Goal: Task Accomplishment & Management: Use online tool/utility

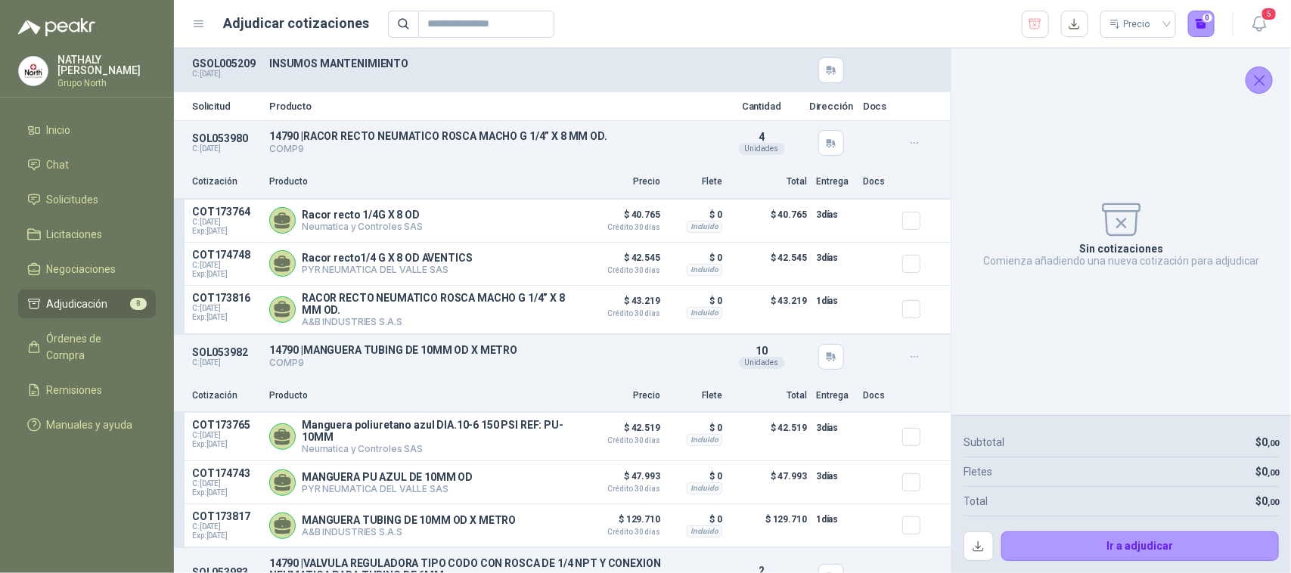
click at [1263, 78] on icon "Cerrar" at bounding box center [1259, 80] width 19 height 19
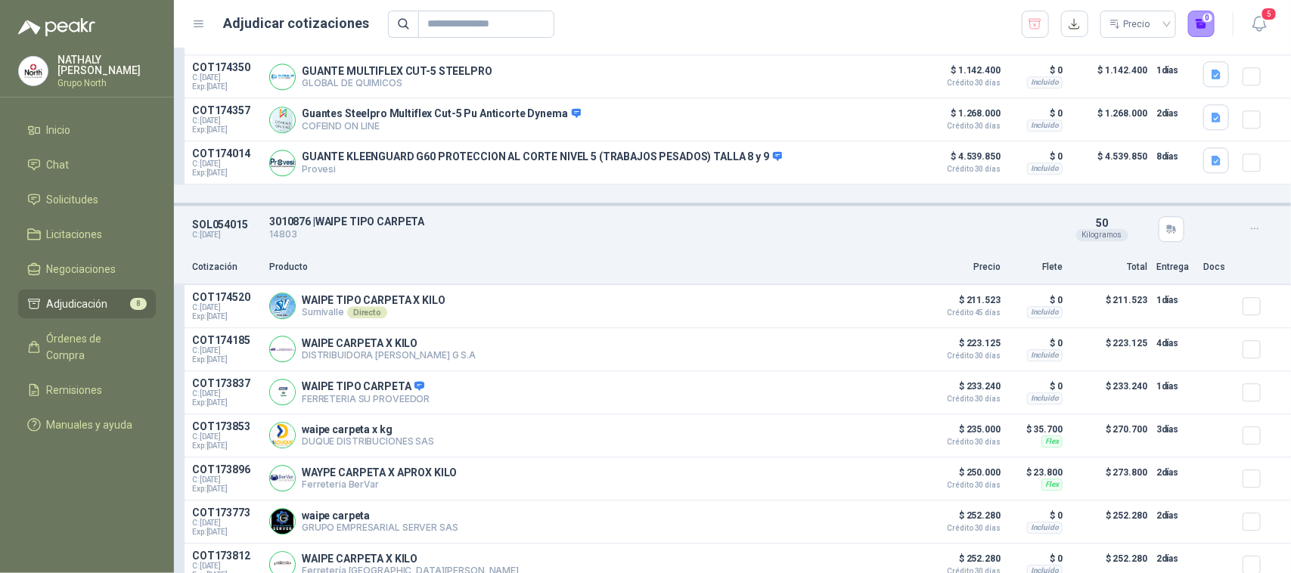
scroll to position [1796, 0]
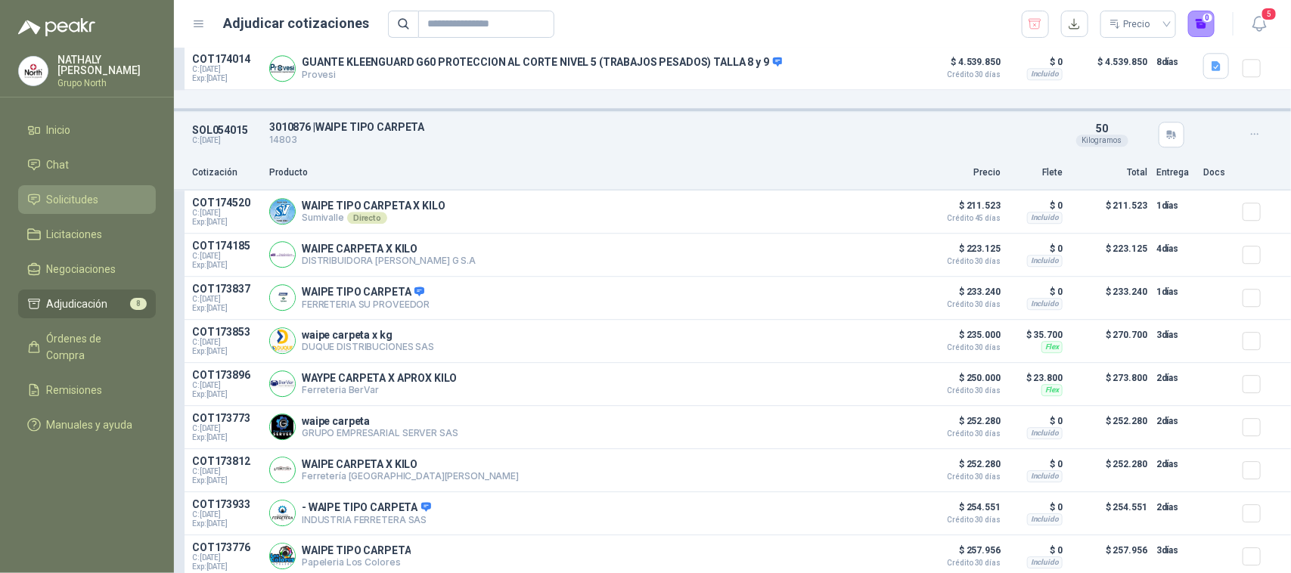
click at [97, 191] on span "Solicitudes" at bounding box center [73, 199] width 52 height 17
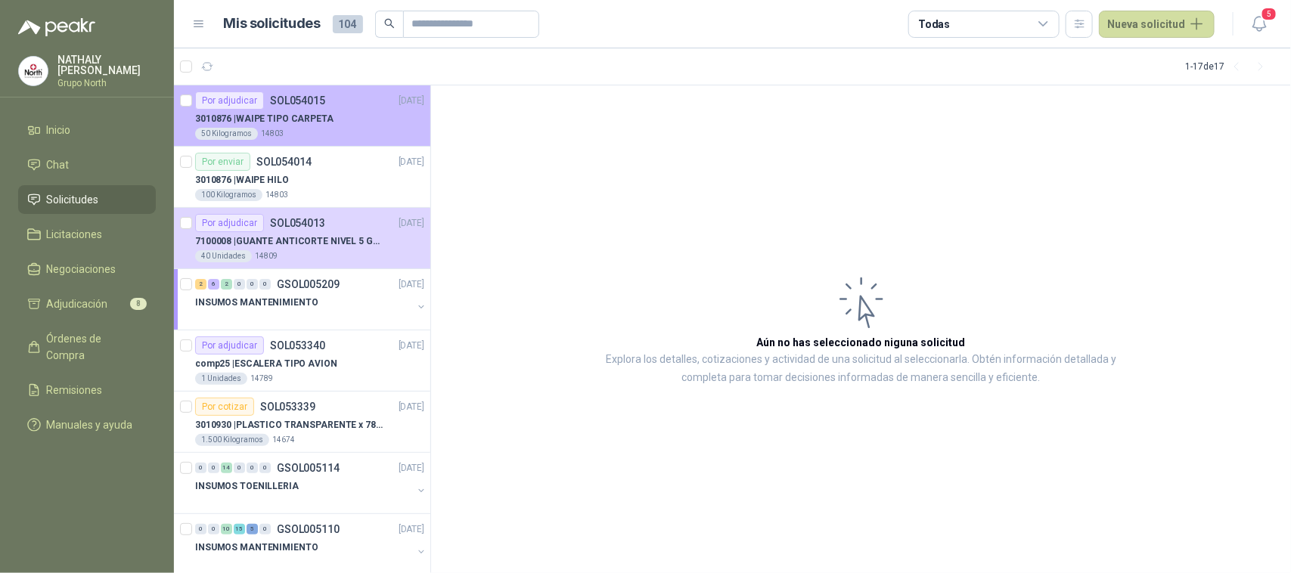
click at [297, 116] on p "3010876 | WAIPE TIPO CARPETA" at bounding box center [264, 119] width 138 height 14
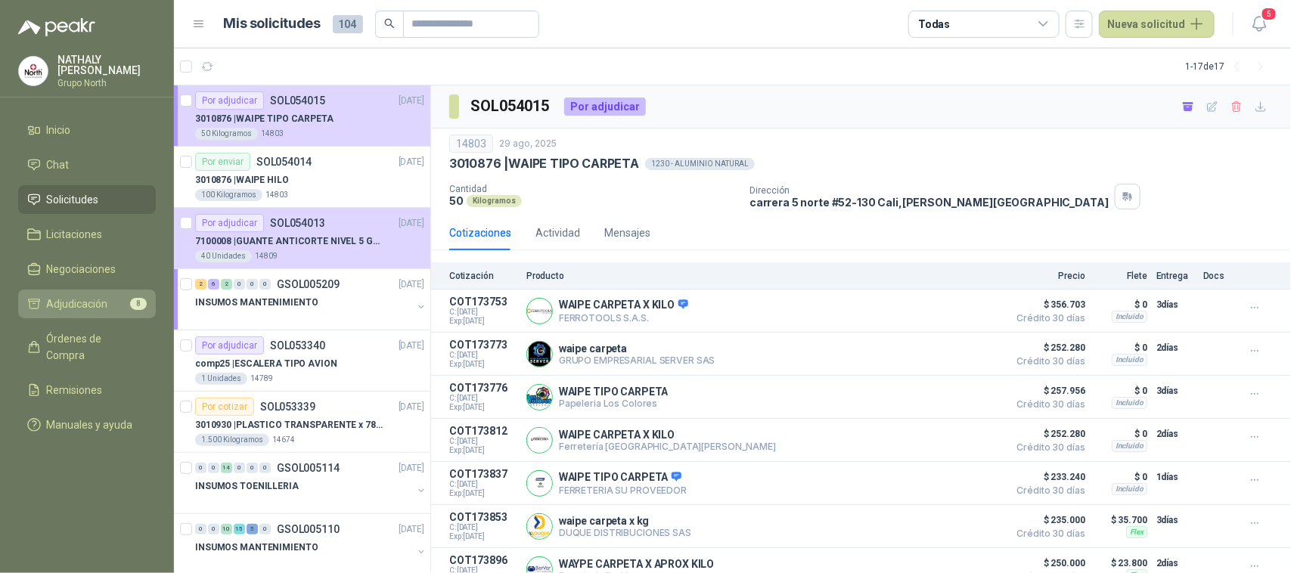
click at [89, 303] on span "Adjudicación" at bounding box center [77, 304] width 61 height 17
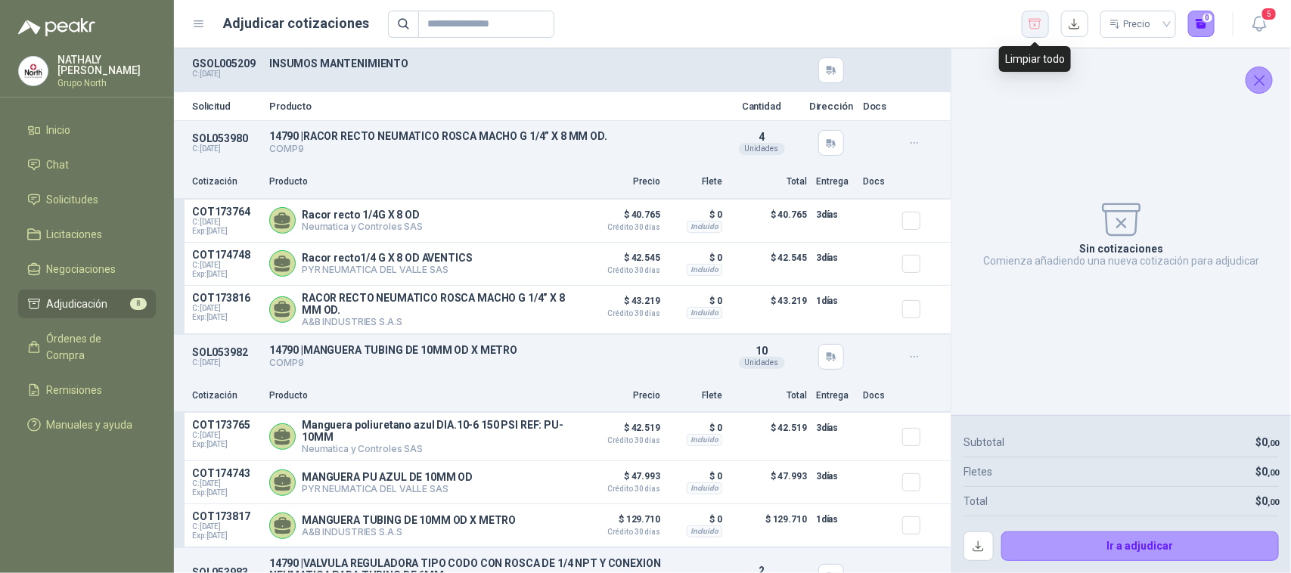
click at [1029, 19] on icon "button" at bounding box center [1035, 24] width 12 height 10
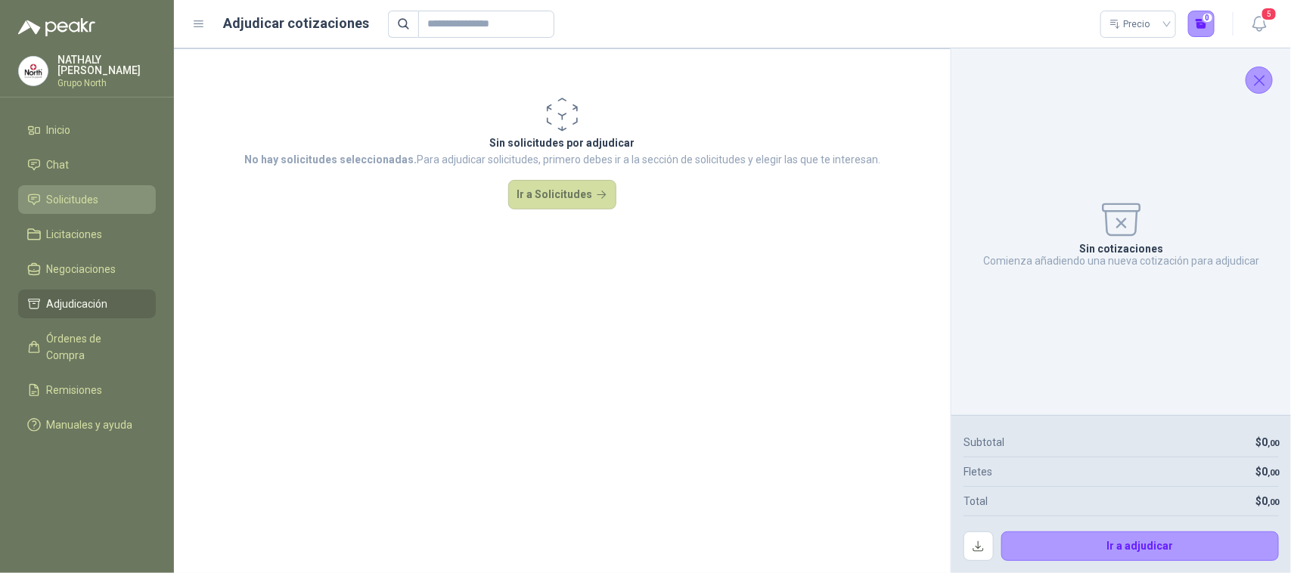
click at [70, 189] on link "Solicitudes" at bounding box center [87, 199] width 138 height 29
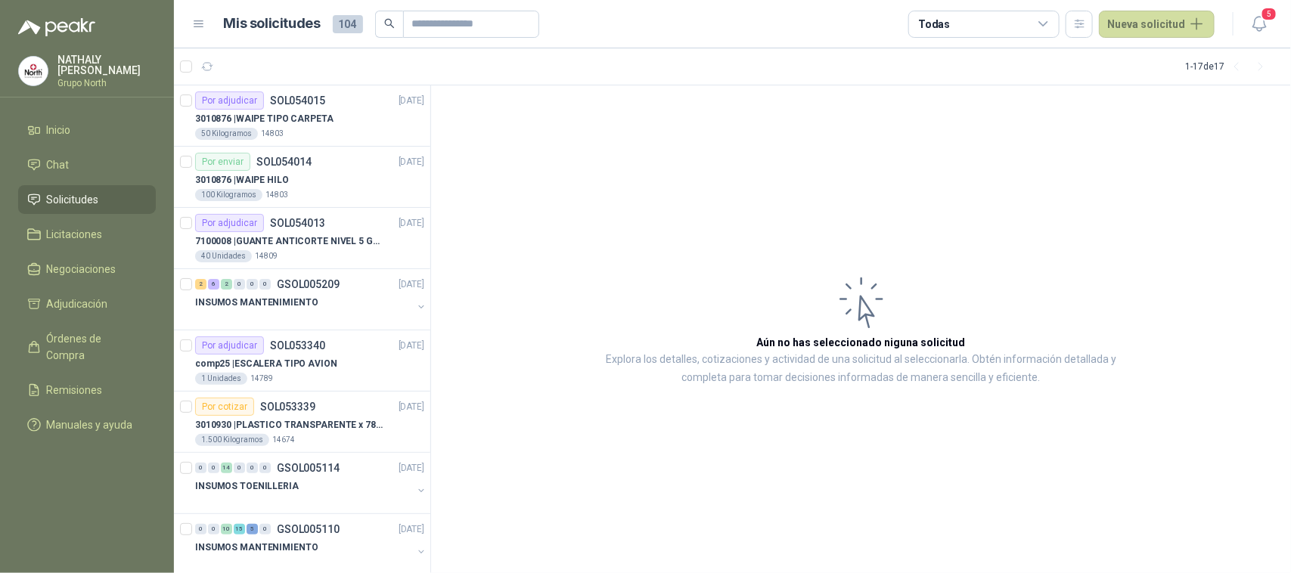
drag, startPoint x: 1111, startPoint y: 26, endPoint x: 1085, endPoint y: 89, distance: 68.1
click at [1085, 89] on main "Mis solicitudes 104 Todas Nueva solicitud 5 1 - 17 de 17 Por adjudicar SOL05401…" at bounding box center [732, 286] width 1117 height 573
click at [344, 67] on button "Recibido 89" at bounding box center [332, 66] width 78 height 21
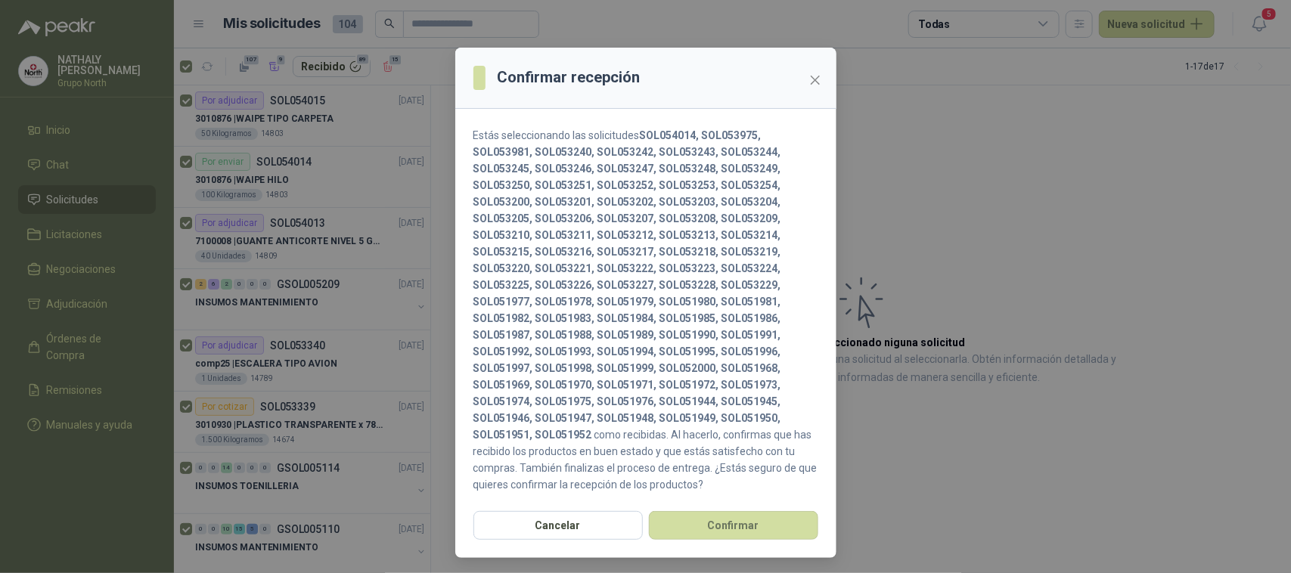
scroll to position [32, 0]
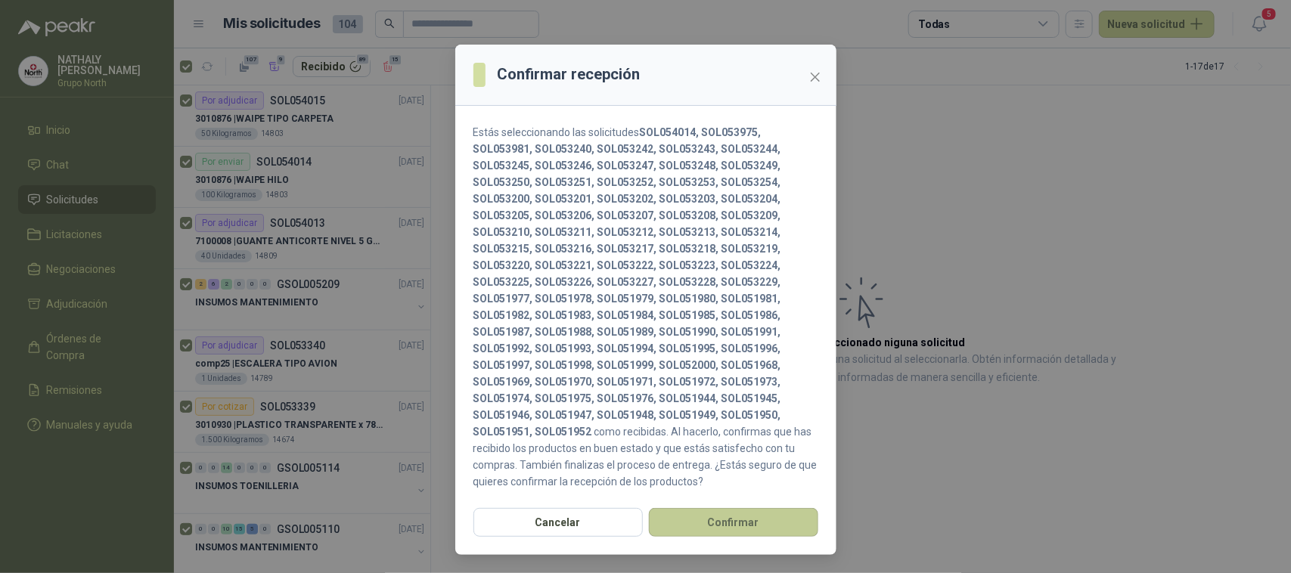
click at [733, 537] on button "Confirmar" at bounding box center [733, 522] width 169 height 29
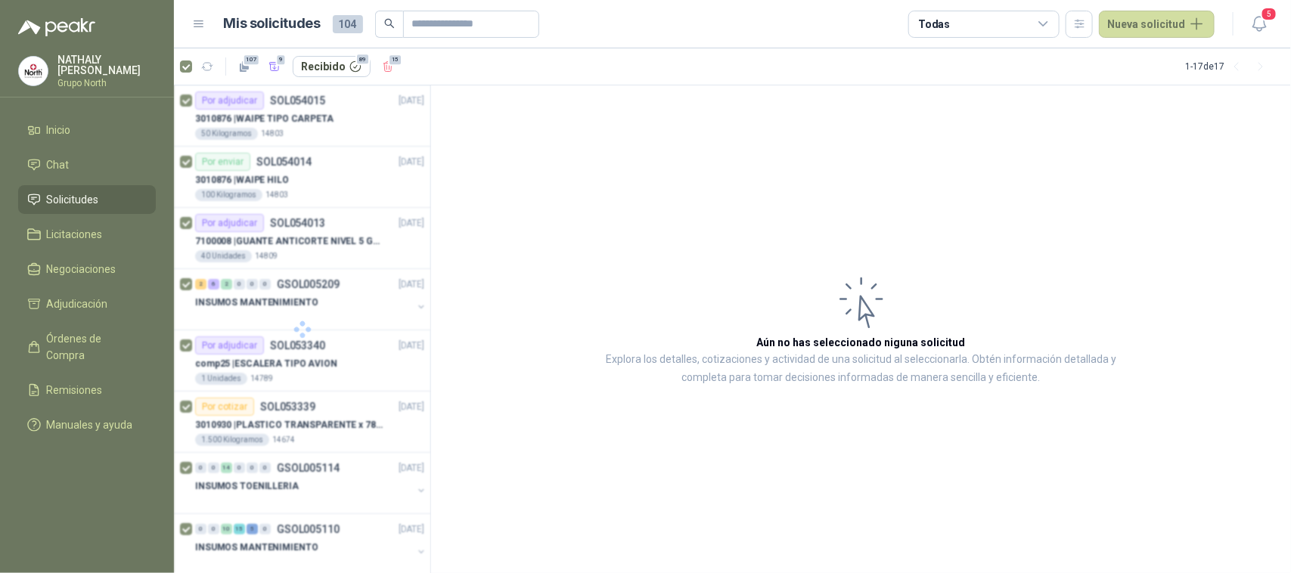
scroll to position [0, 0]
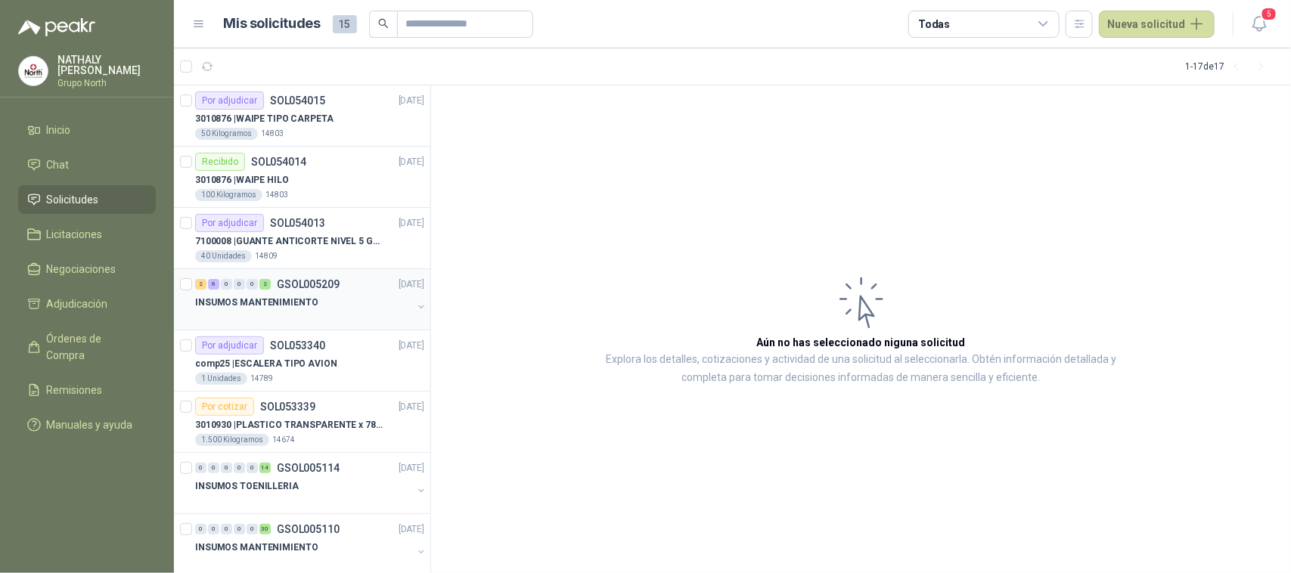
click at [300, 277] on div "2 6 0 0 0 2 GSOL005209 [DATE]" at bounding box center [311, 284] width 232 height 18
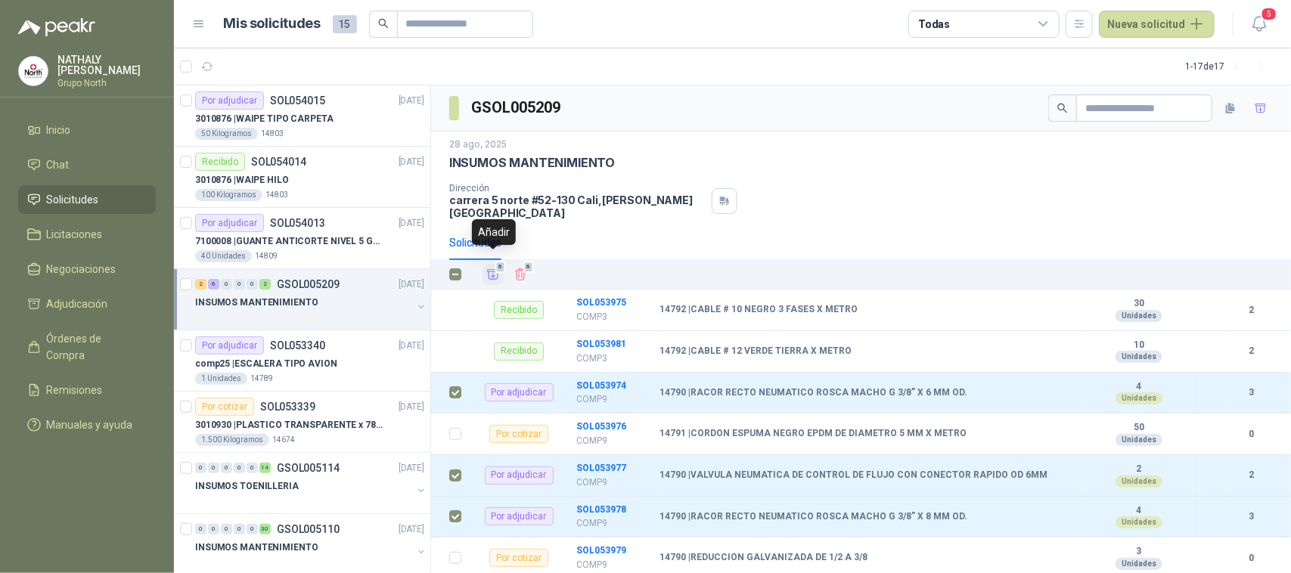
click at [493, 268] on icon "Añadir" at bounding box center [493, 275] width 14 height 14
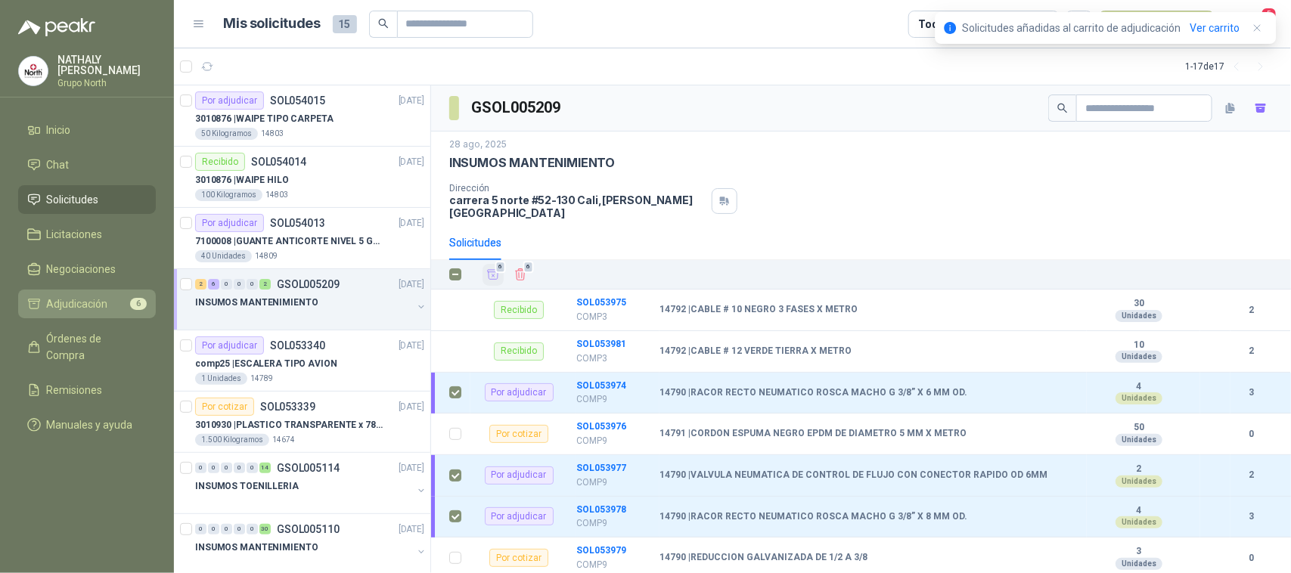
click at [100, 296] on span "Adjudicación" at bounding box center [77, 304] width 61 height 17
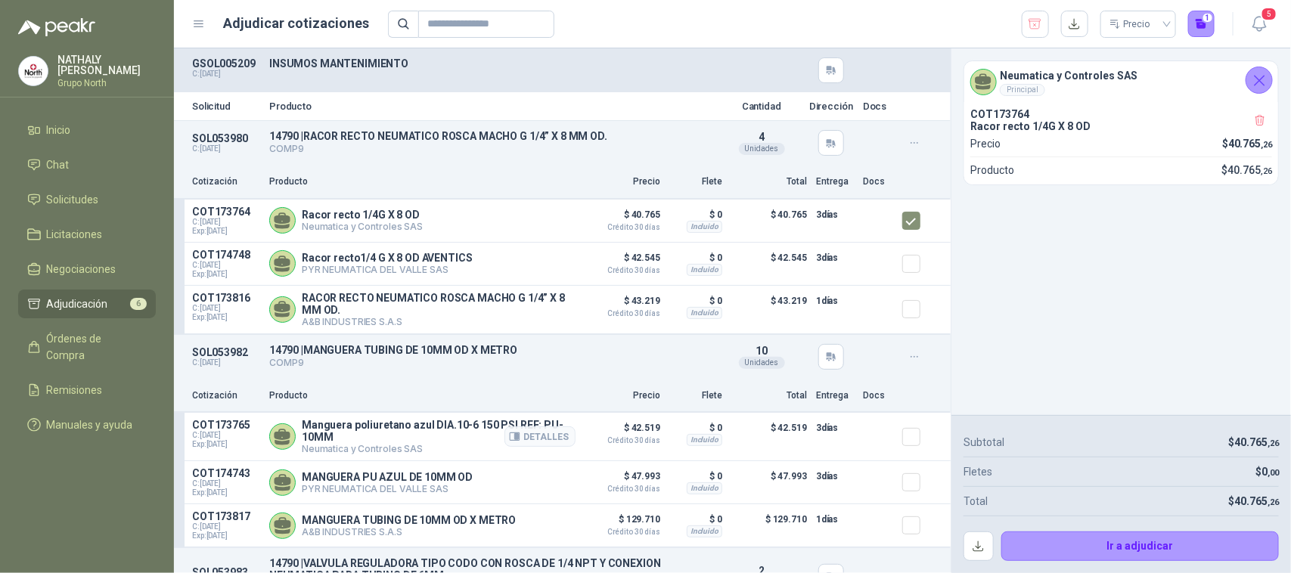
click at [902, 452] on div at bounding box center [917, 437] width 30 height 36
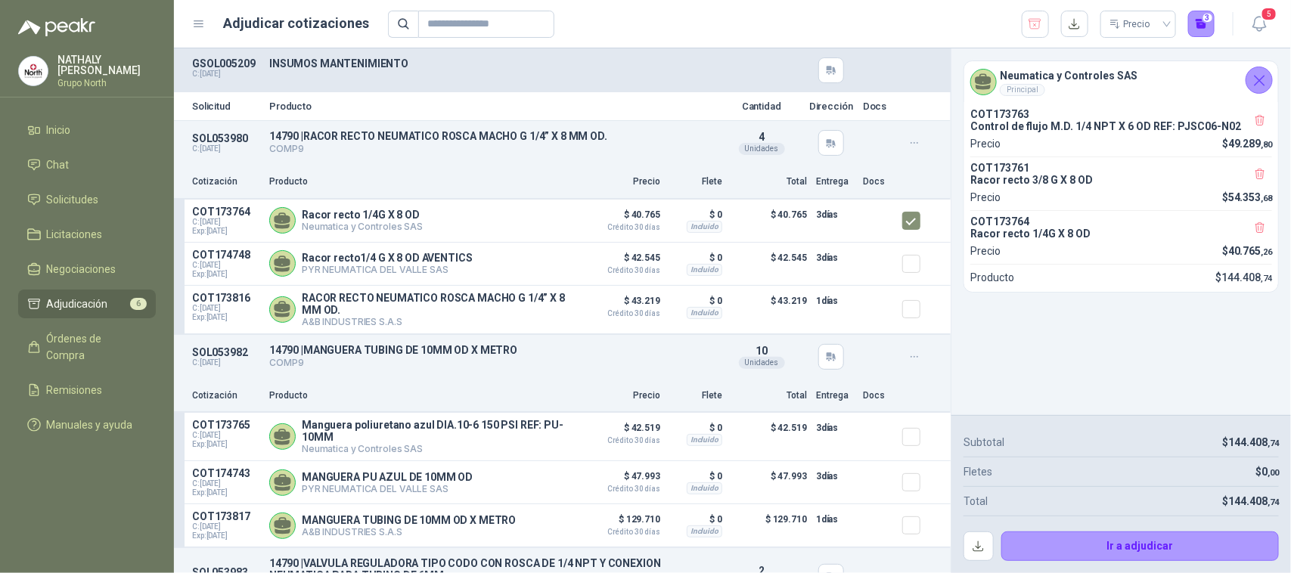
click at [1260, 73] on icon "Cerrar" at bounding box center [1259, 80] width 19 height 19
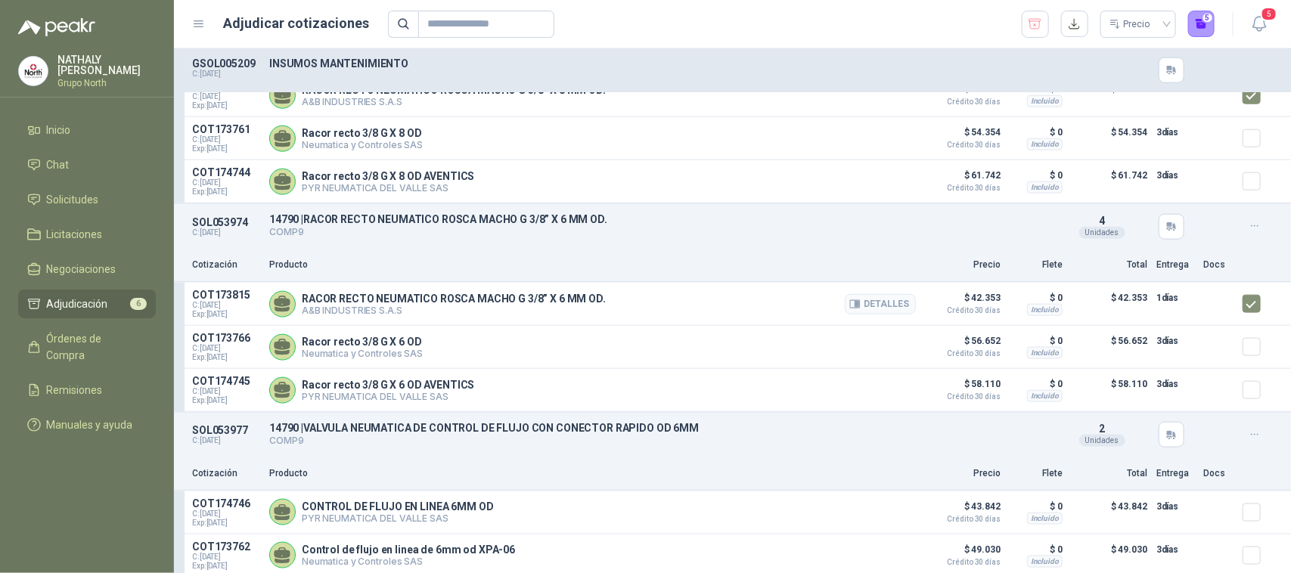
scroll to position [736, 0]
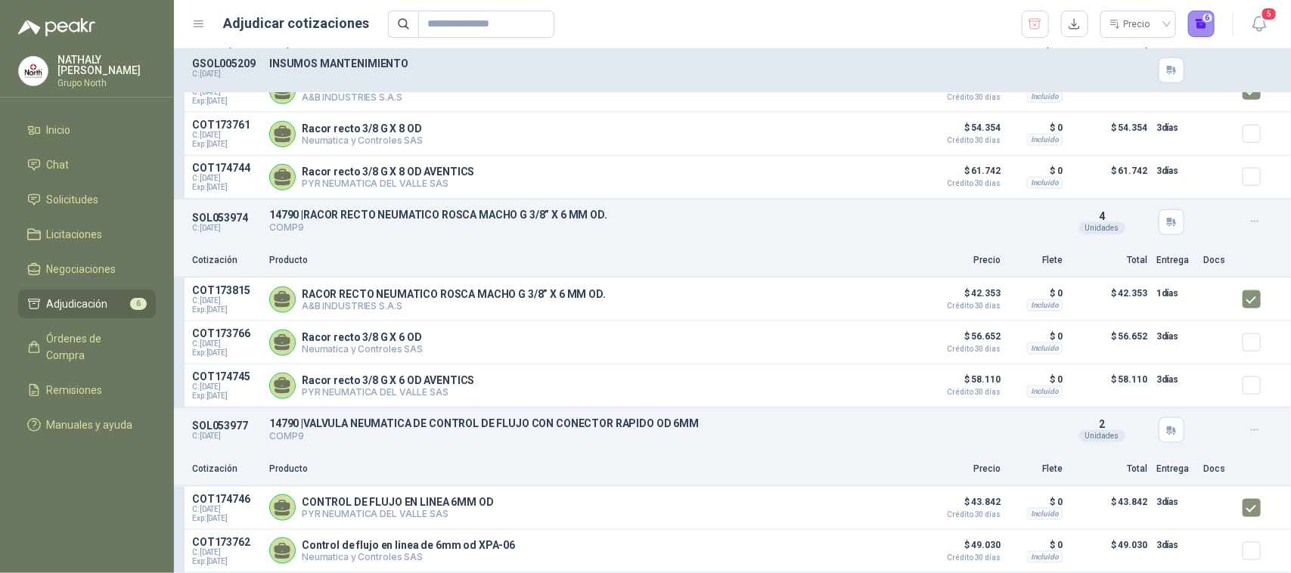
click at [1202, 27] on button "6" at bounding box center [1201, 24] width 27 height 27
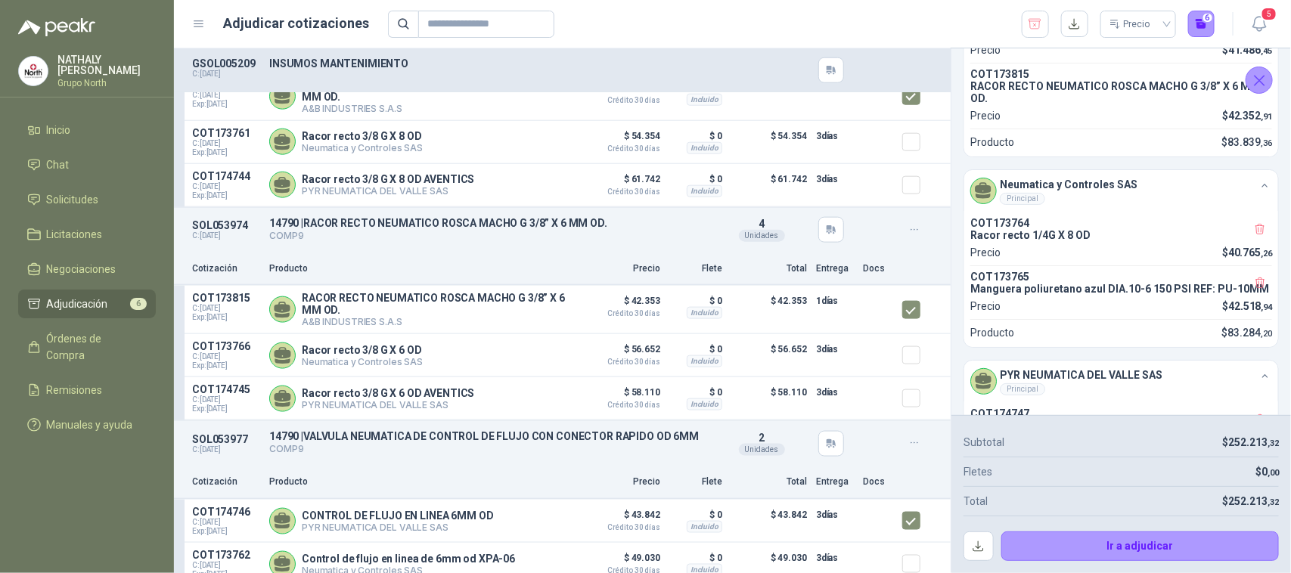
scroll to position [259, 0]
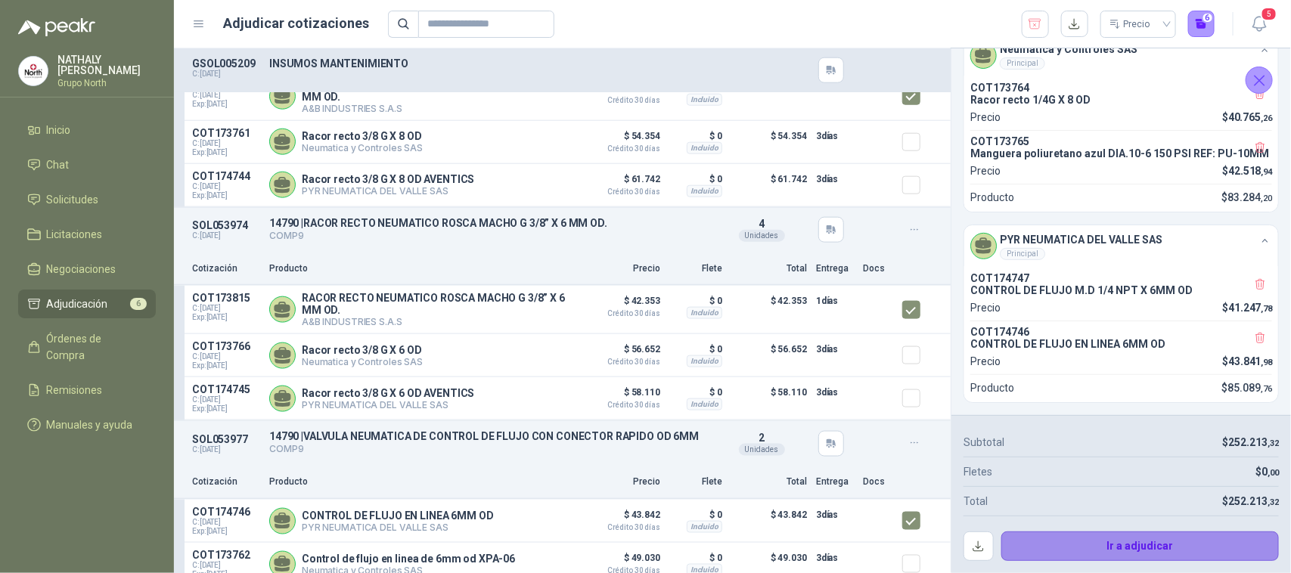
click at [1112, 541] on button "Ir a adjudicar" at bounding box center [1140, 547] width 278 height 30
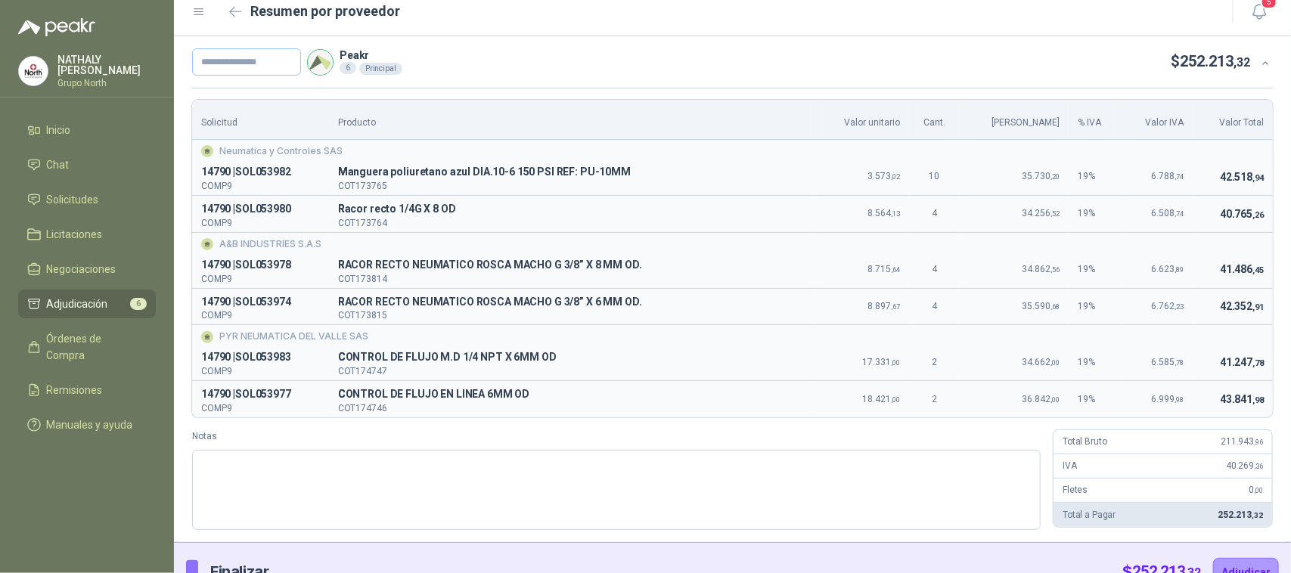
scroll to position [0, 0]
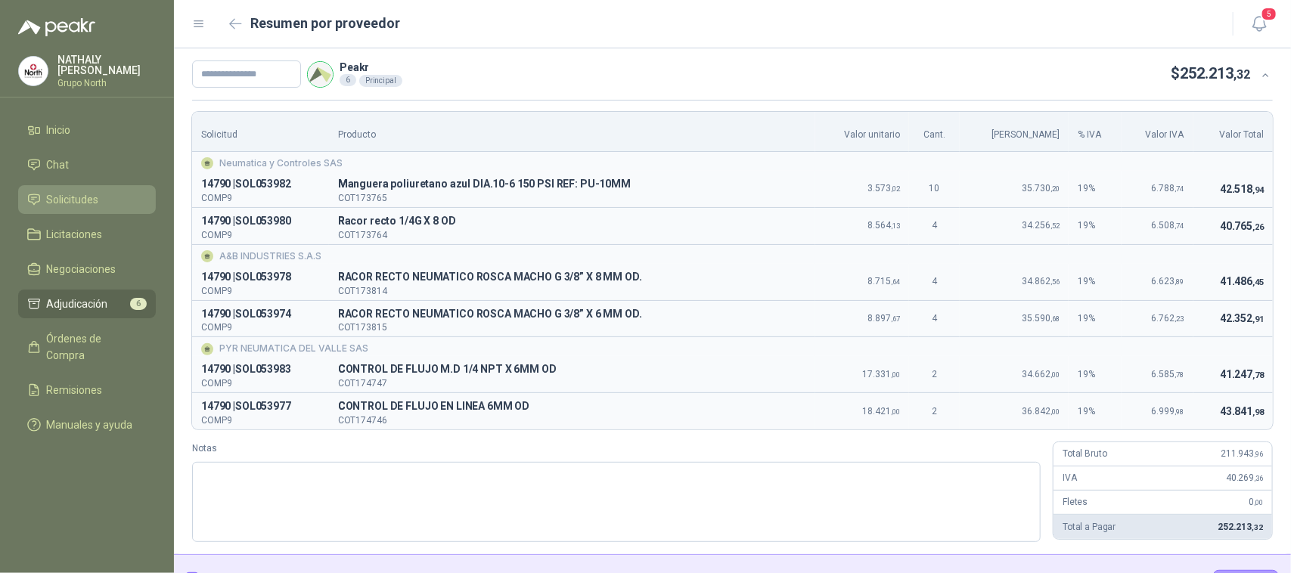
click at [108, 202] on li "Solicitudes" at bounding box center [86, 199] width 119 height 17
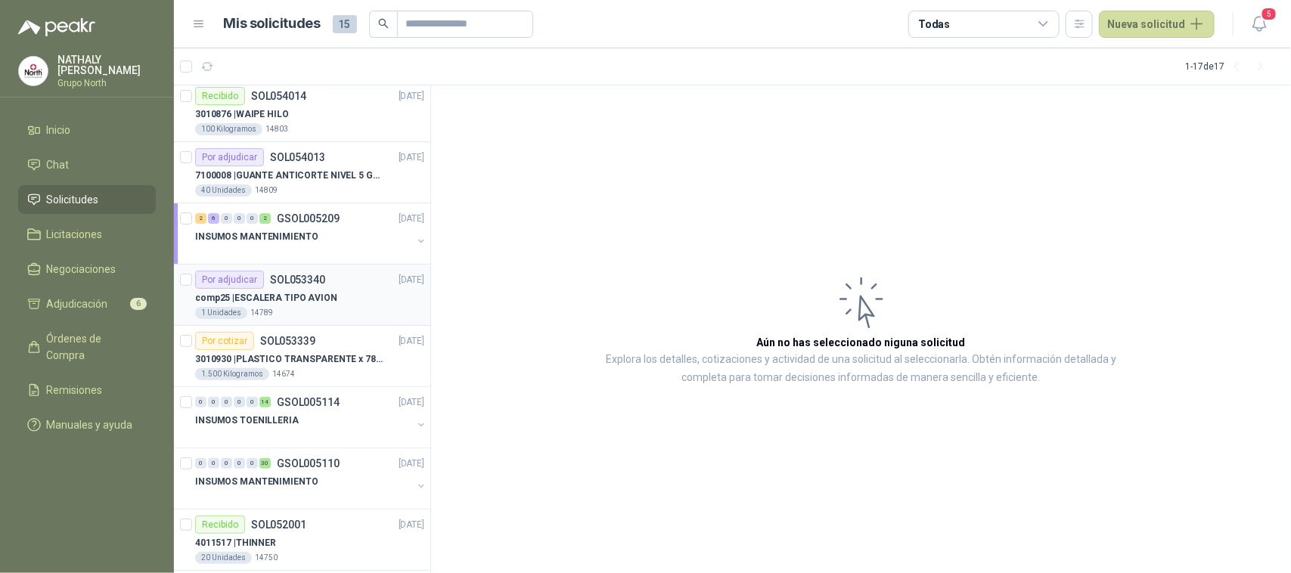
scroll to position [95, 0]
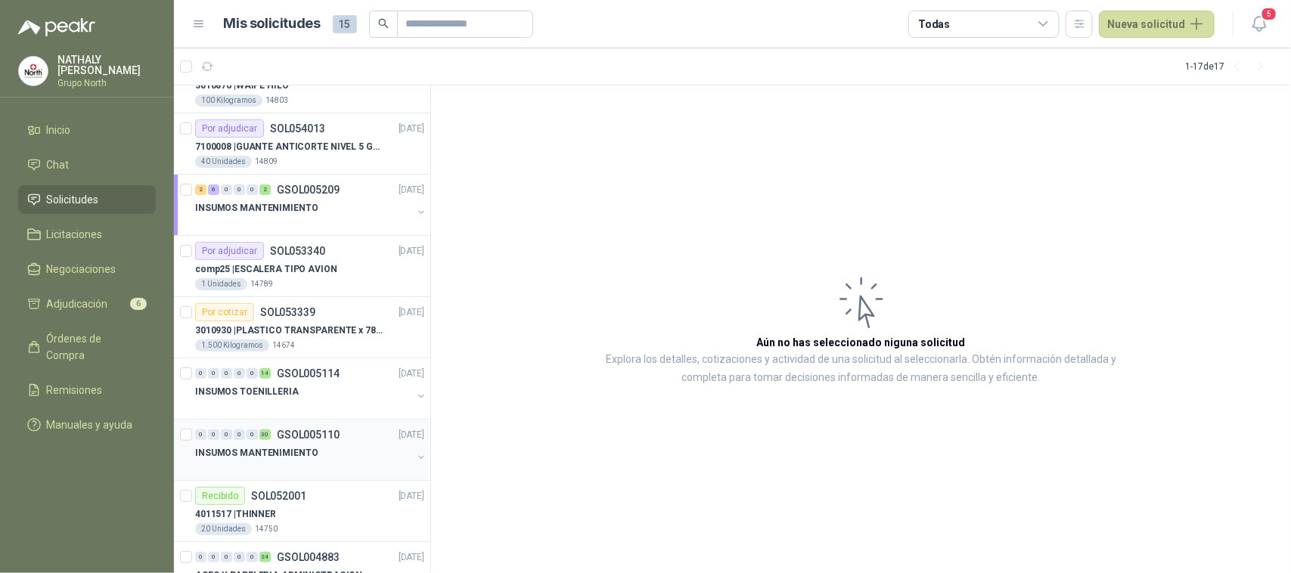
click at [325, 446] on div "INSUMOS MANTENIMIENTO" at bounding box center [303, 453] width 217 height 18
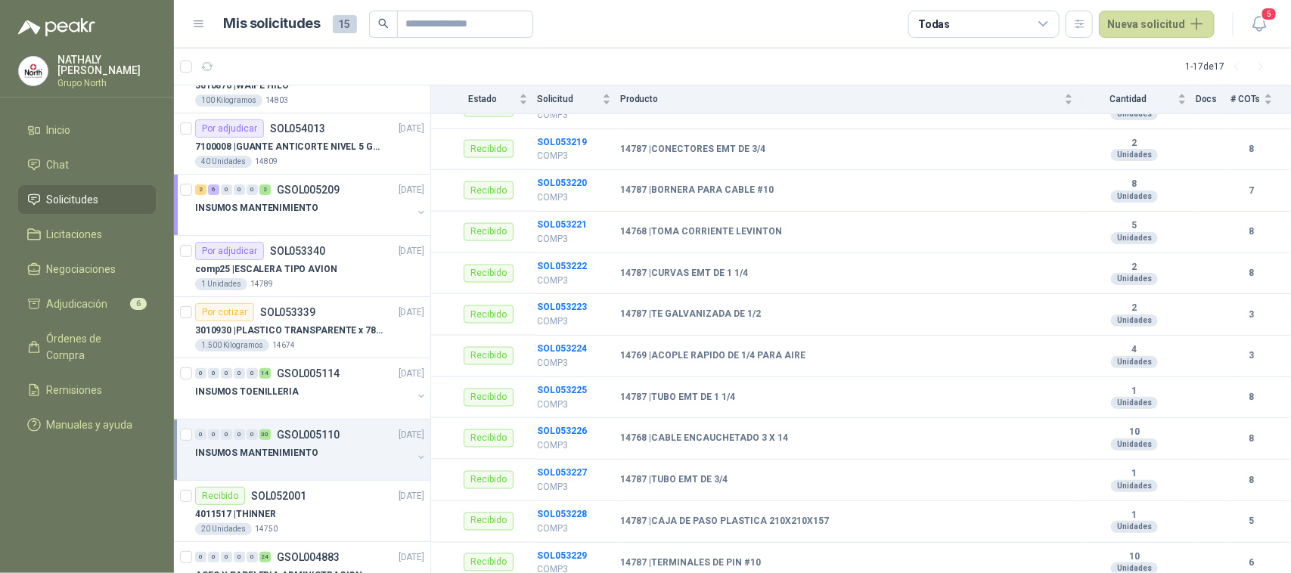
scroll to position [975, 0]
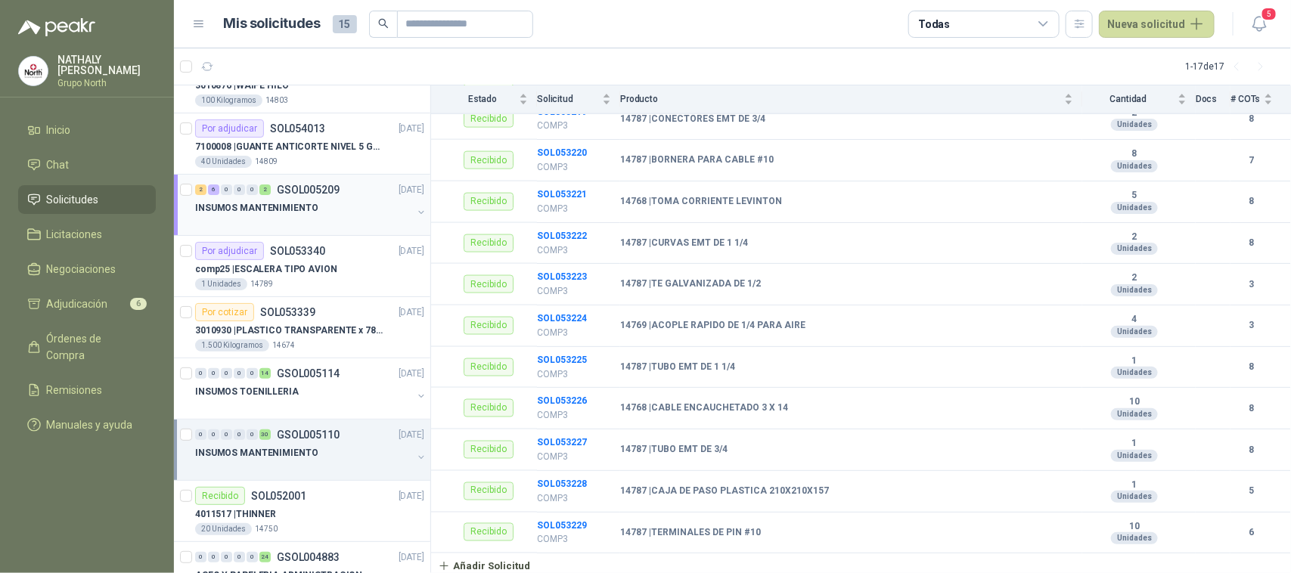
click at [301, 209] on p "INSUMOS MANTENIMIENTO" at bounding box center [256, 208] width 122 height 14
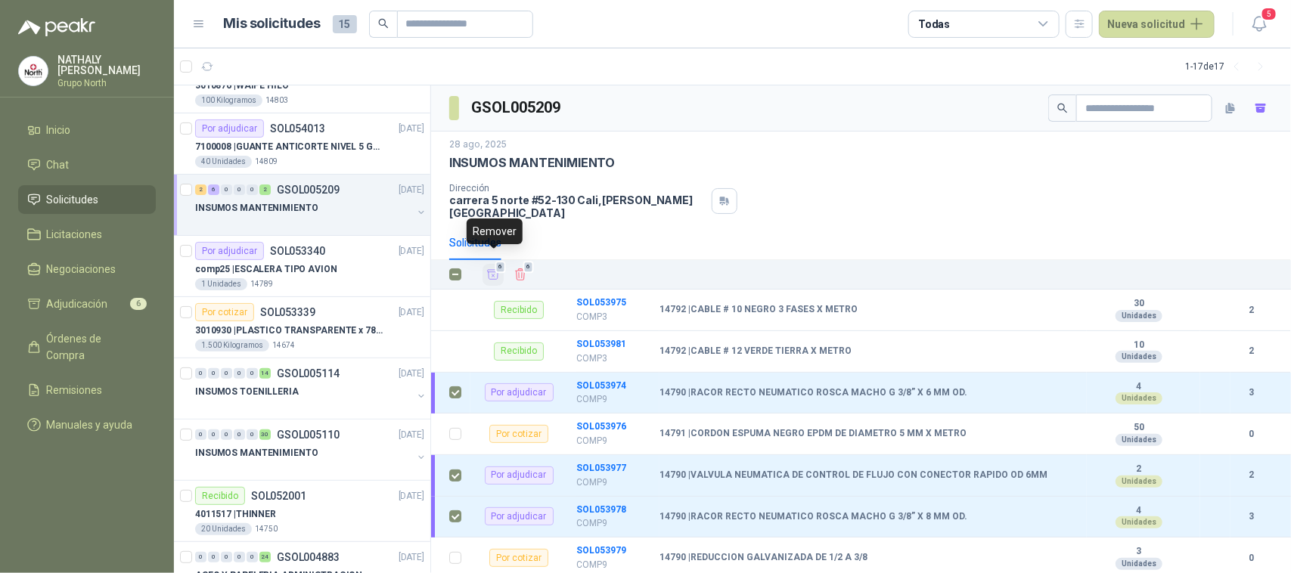
click at [494, 268] on icon "Añadir" at bounding box center [493, 275] width 14 height 14
click at [491, 268] on icon "Añadir" at bounding box center [493, 275] width 14 height 14
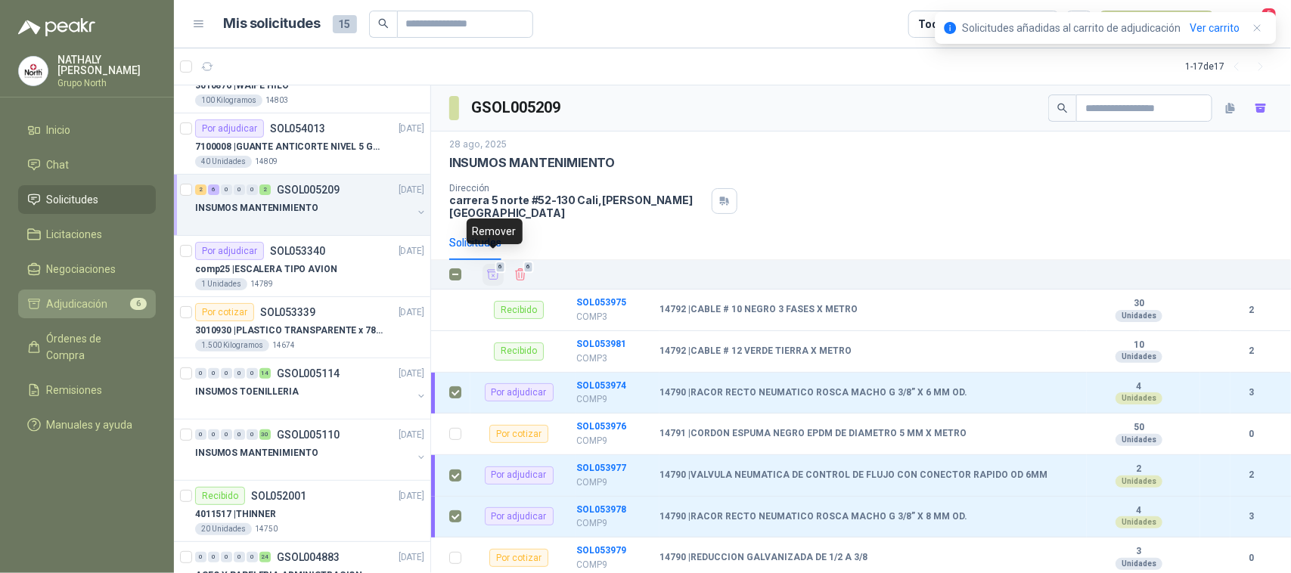
click at [97, 312] on link "Adjudicación 6" at bounding box center [87, 304] width 138 height 29
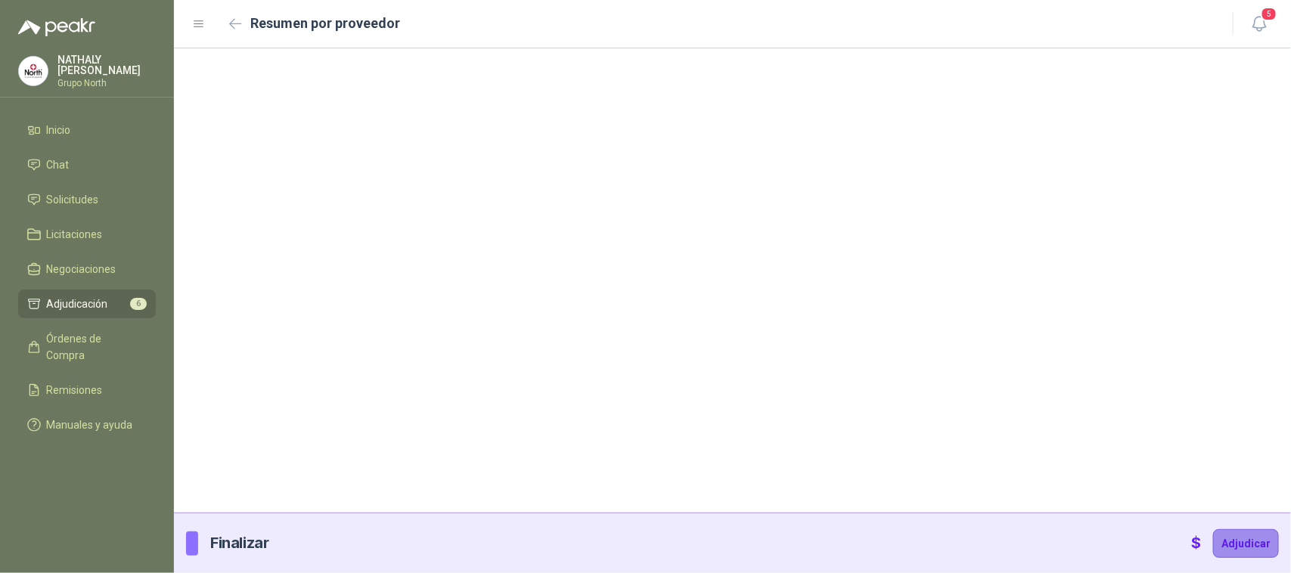
click at [1238, 546] on button "Adjudicar" at bounding box center [1246, 543] width 66 height 29
click at [104, 297] on span "Adjudicación" at bounding box center [77, 304] width 61 height 17
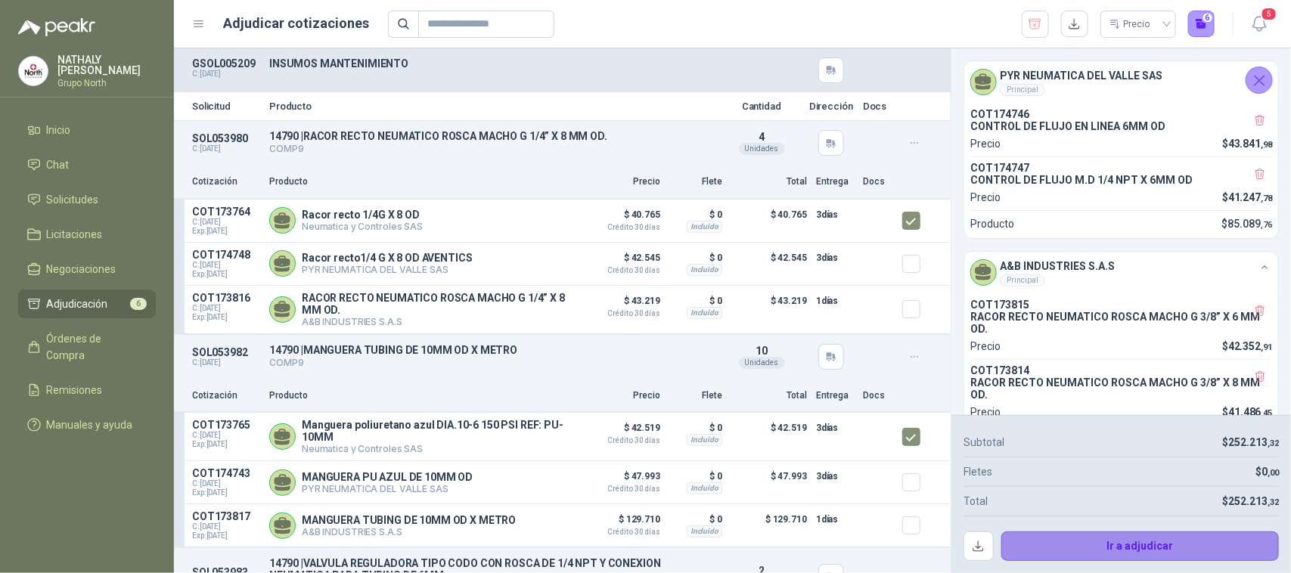
click at [1173, 548] on button "Ir a adjudicar" at bounding box center [1140, 547] width 278 height 30
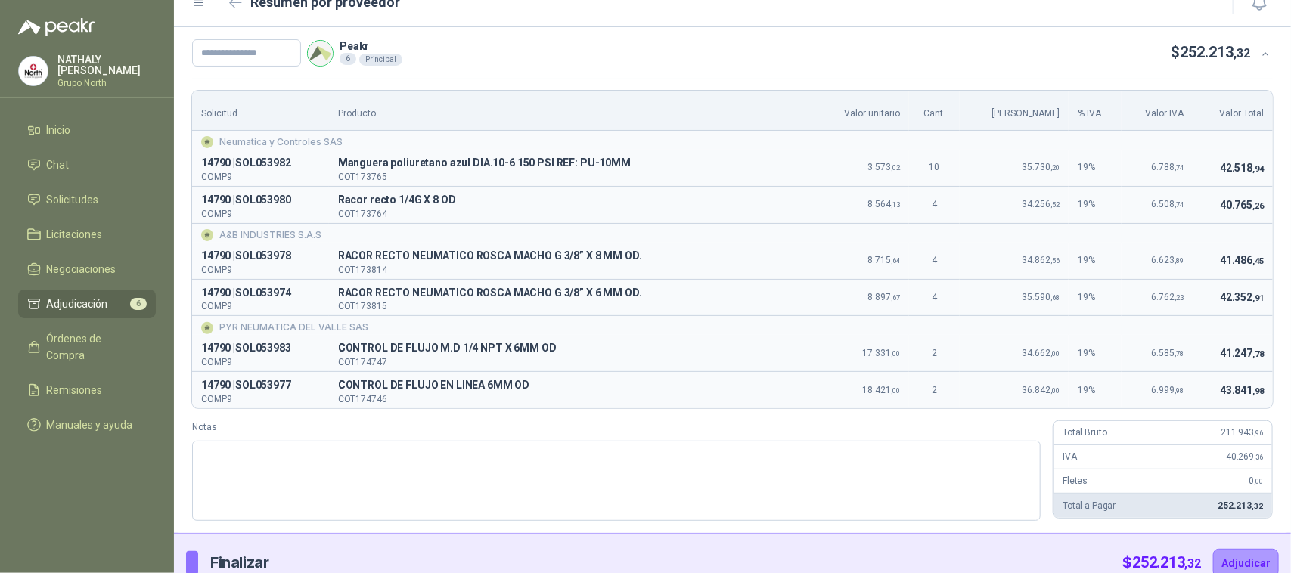
scroll to position [42, 0]
